Goal: Transaction & Acquisition: Purchase product/service

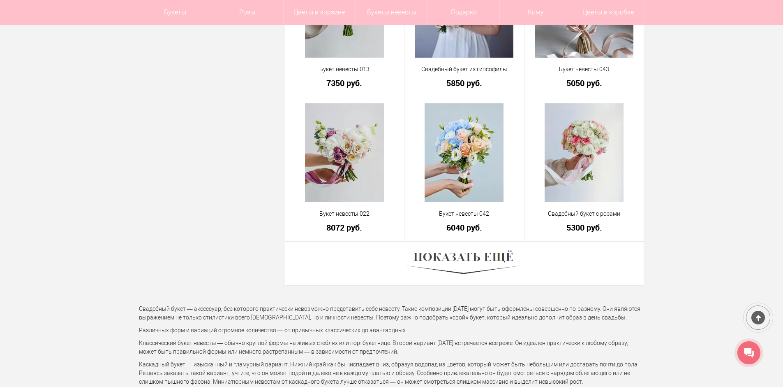
scroll to position [2344, 0]
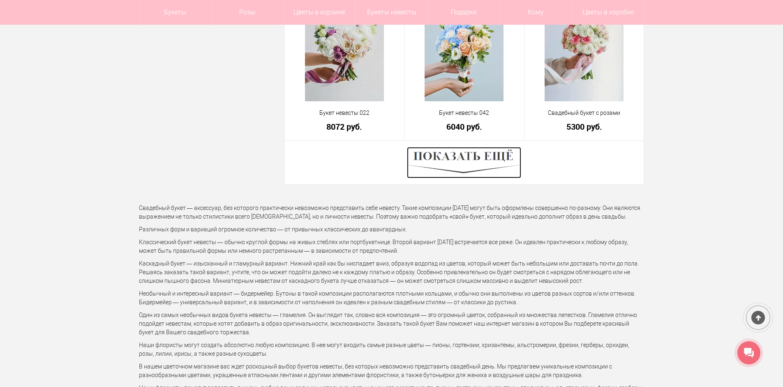
click at [508, 169] on img at bounding box center [464, 162] width 114 height 31
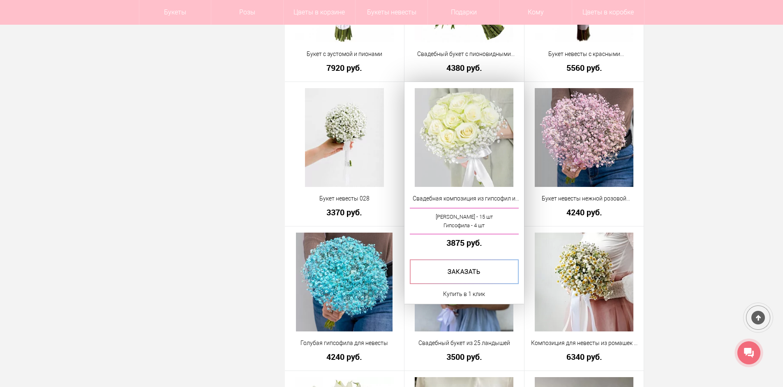
scroll to position [2673, 0]
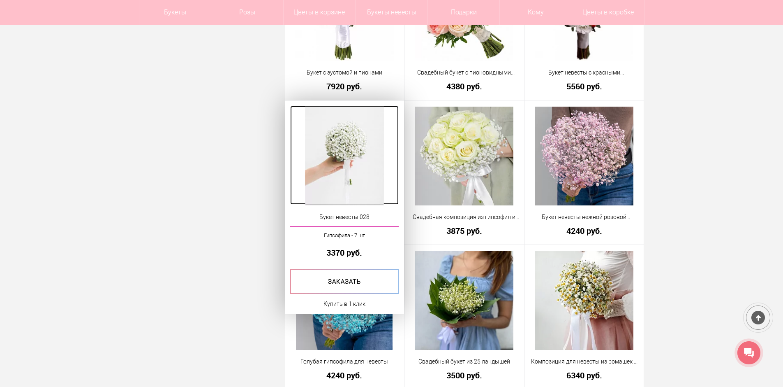
click at [366, 146] on img at bounding box center [344, 156] width 79 height 99
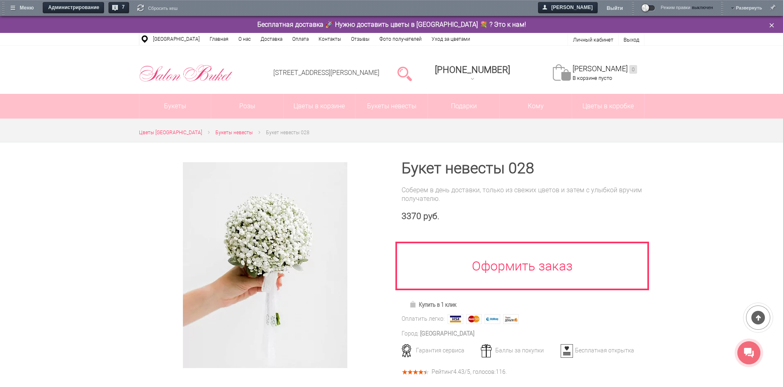
scroll to position [123, 0]
